Goal: Find contact information: Find contact information

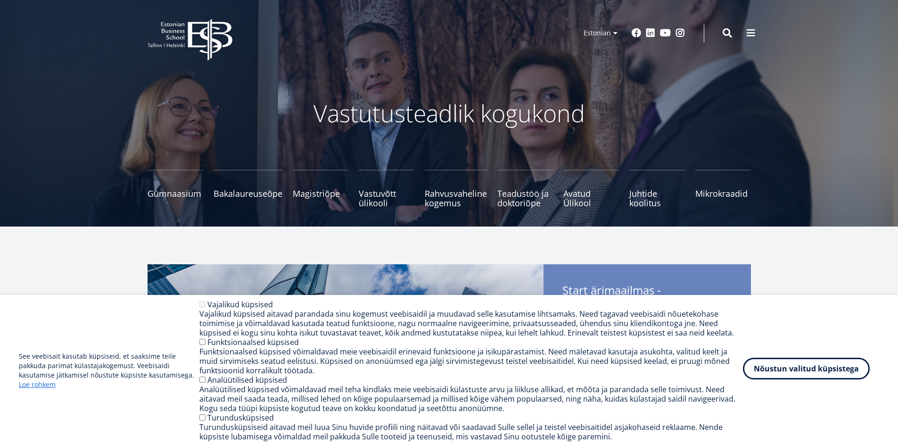
click at [793, 370] on button "Nõustun valitud küpsistega" at bounding box center [806, 368] width 127 height 22
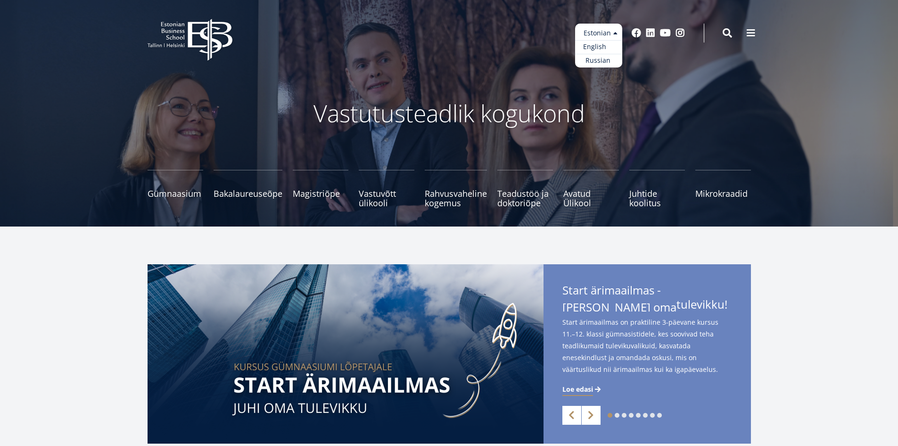
click at [595, 43] on link "English" at bounding box center [598, 47] width 47 height 14
click at [595, 44] on link "English" at bounding box center [598, 47] width 47 height 14
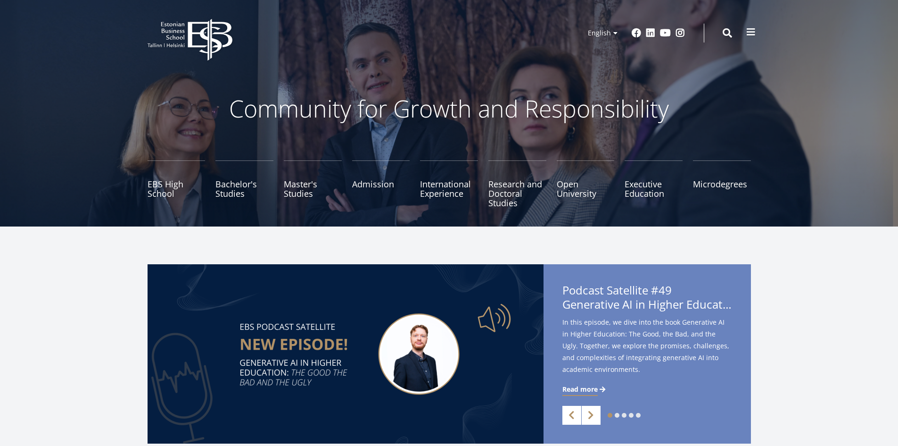
click at [748, 31] on span at bounding box center [751, 31] width 9 height 9
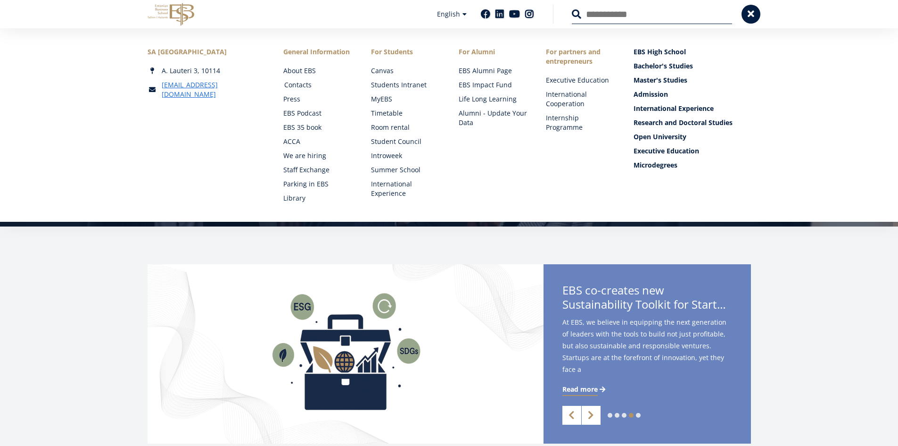
click at [301, 83] on link "Contacts" at bounding box center [318, 84] width 69 height 9
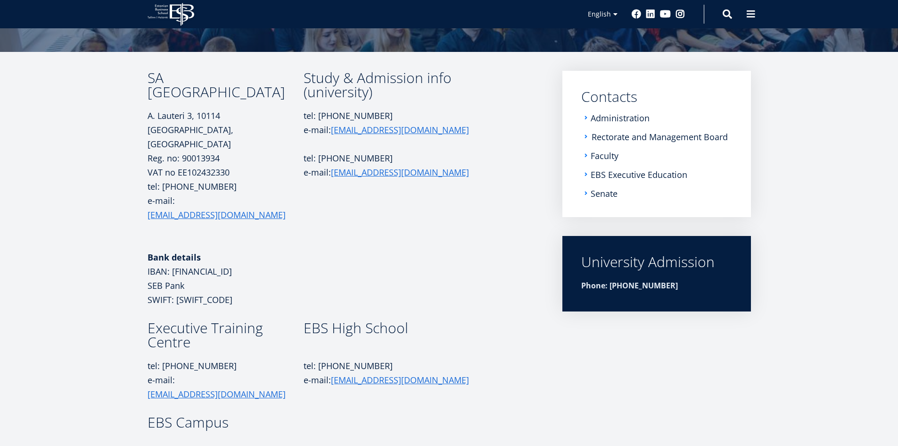
scroll to position [8, 0]
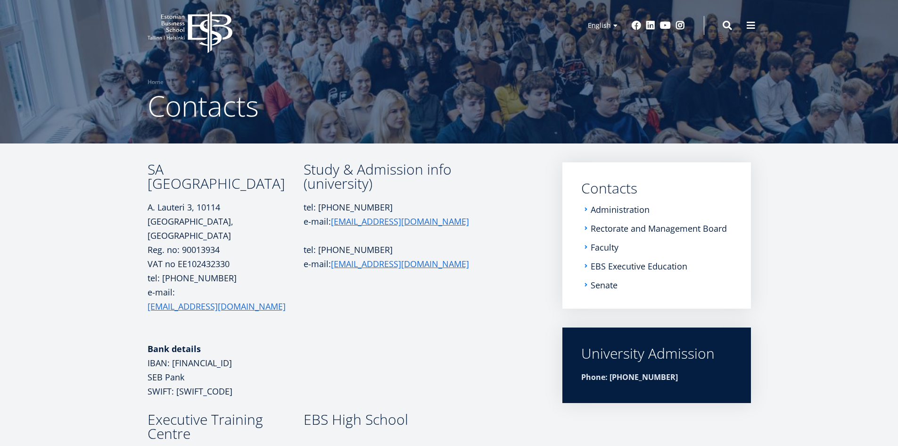
click at [586, 247] on li "Faculty" at bounding box center [656, 246] width 151 height 9
click at [601, 247] on link "Faculty" at bounding box center [606, 246] width 28 height 9
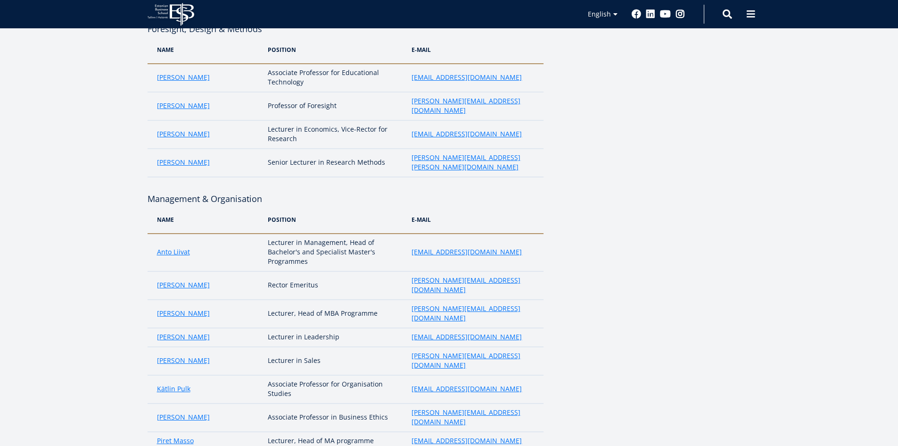
scroll to position [566, 0]
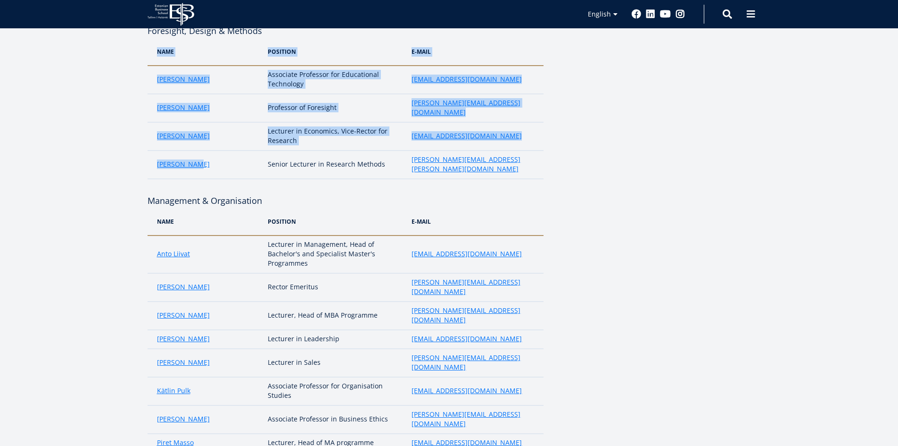
drag, startPoint x: 139, startPoint y: 120, endPoint x: 129, endPoint y: 116, distance: 10.6
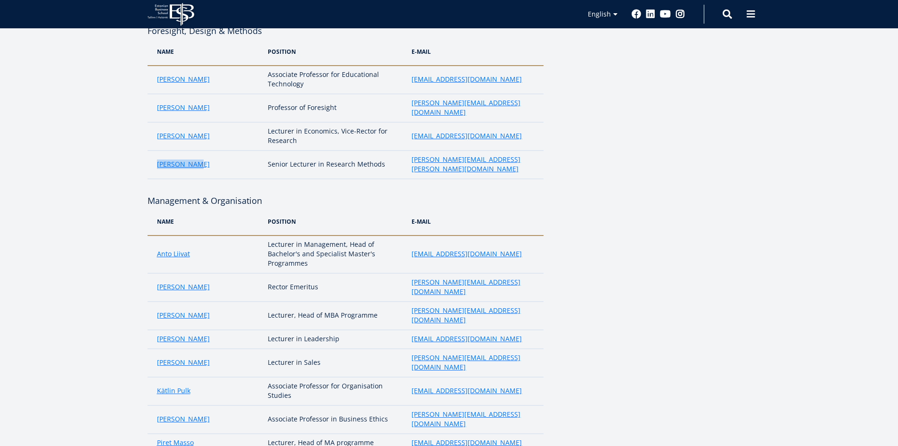
drag, startPoint x: 200, startPoint y: 122, endPoint x: 156, endPoint y: 123, distance: 44.3
click at [156, 150] on td "David McBee" at bounding box center [206, 164] width 116 height 28
copy link "David McBee"
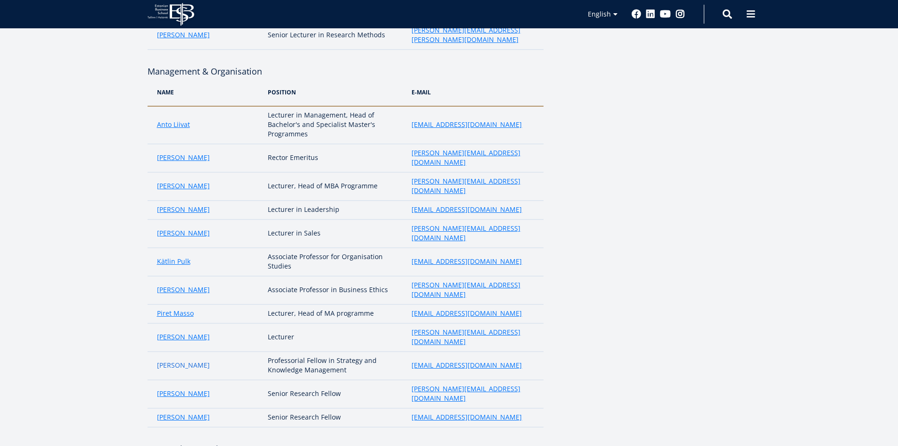
scroll to position [707, 0]
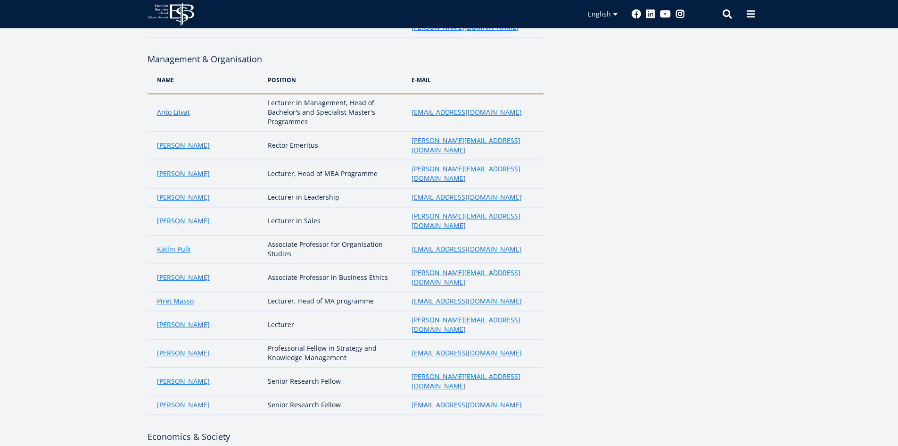
click at [183, 400] on link "Annika Kaabel" at bounding box center [183, 404] width 53 height 9
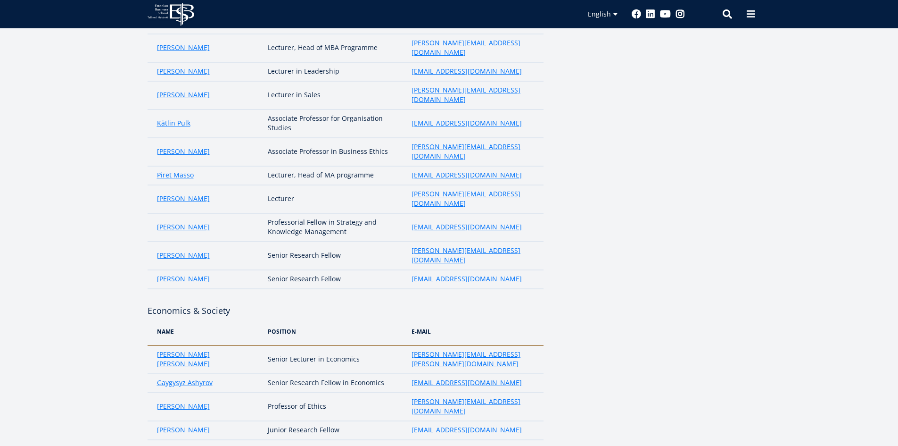
scroll to position [849, 0]
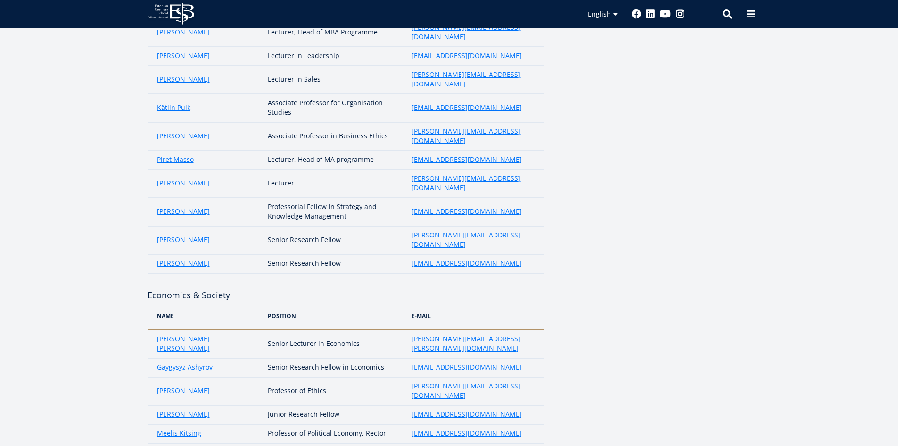
click at [738, 282] on aside at bounding box center [657, 330] width 189 height 2018
click at [758, 267] on div "Core faculty Green & CSR Name position e-mail Aleksandra Kekkonen Senior Resear…" at bounding box center [449, 330] width 679 height 2018
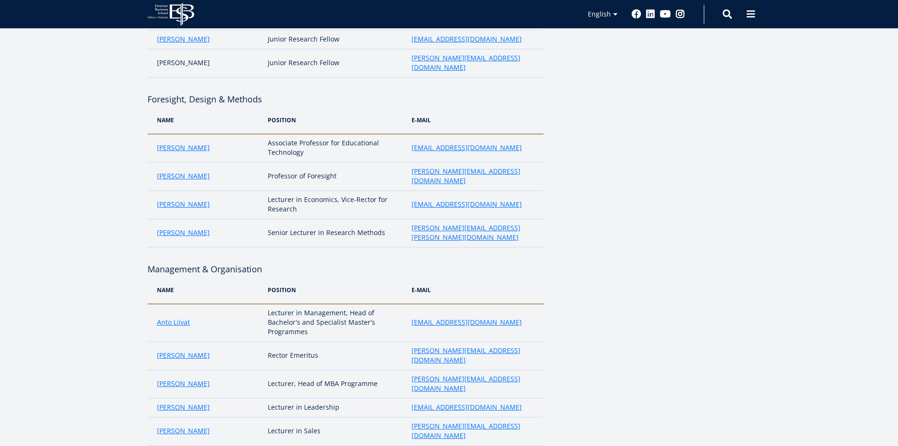
scroll to position [377, 0]
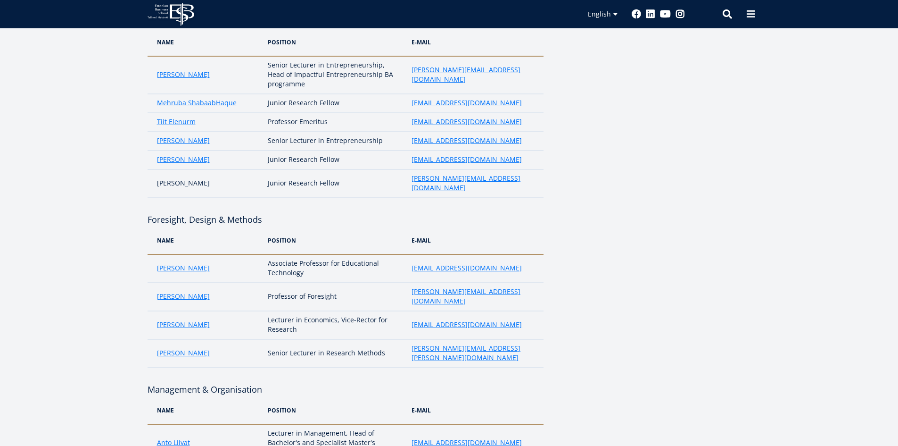
drag, startPoint x: 758, startPoint y: 267, endPoint x: 756, endPoint y: 272, distance: 5.1
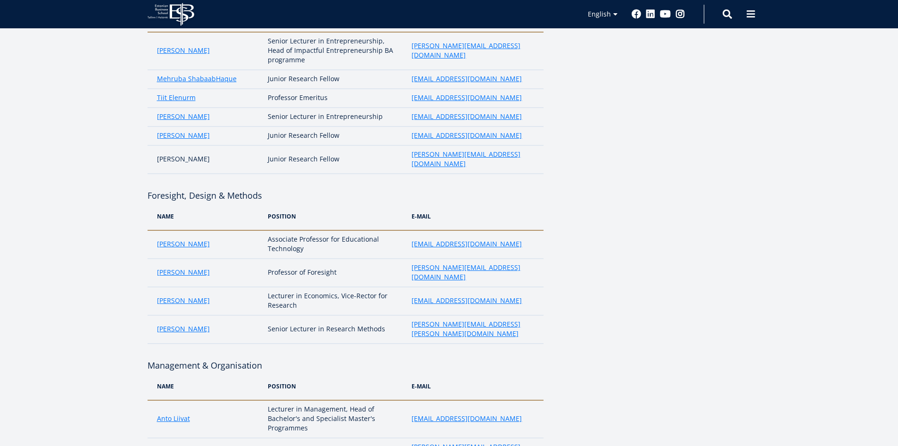
scroll to position [424, 0]
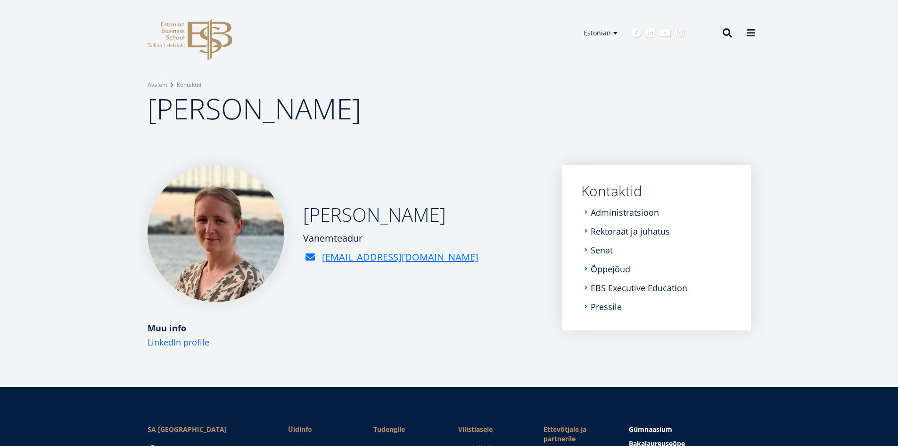
click at [180, 343] on link "LinkedIn profile" at bounding box center [179, 342] width 62 height 14
